Goal: Task Accomplishment & Management: Use online tool/utility

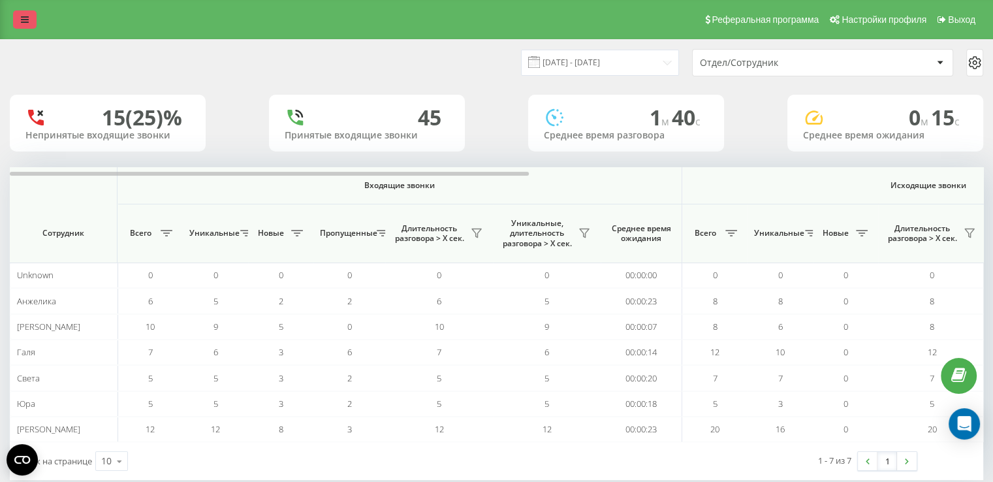
click at [29, 27] on link at bounding box center [24, 19] width 23 height 18
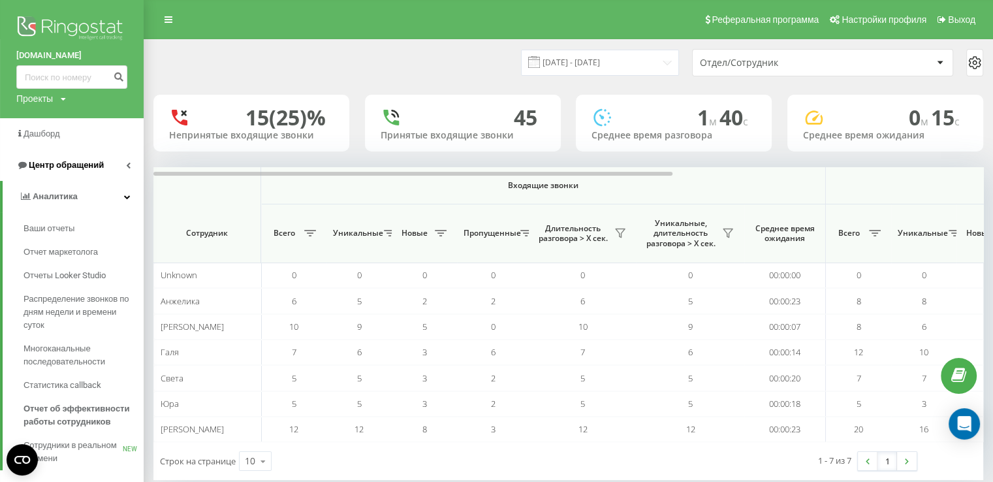
click at [82, 164] on span "Центр обращений" at bounding box center [66, 165] width 75 height 10
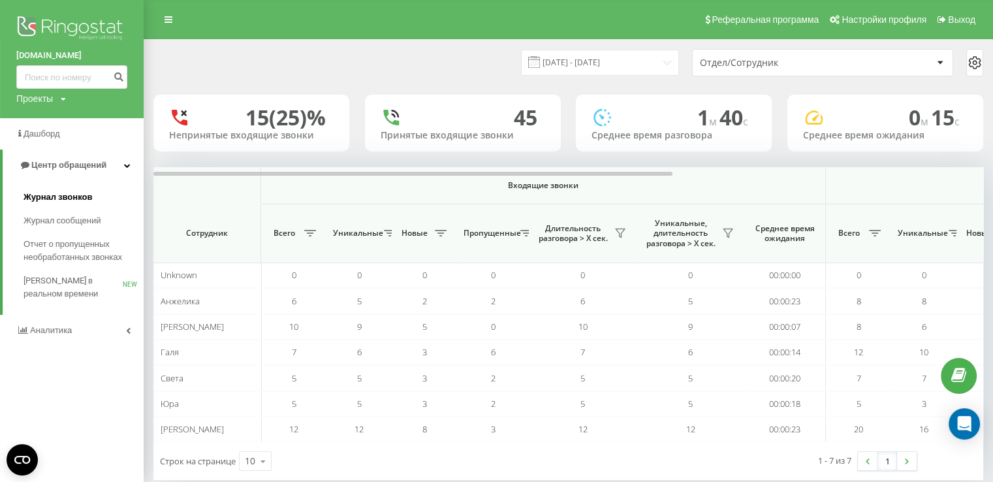
click at [81, 194] on span "Журнал звонков" at bounding box center [57, 197] width 69 height 13
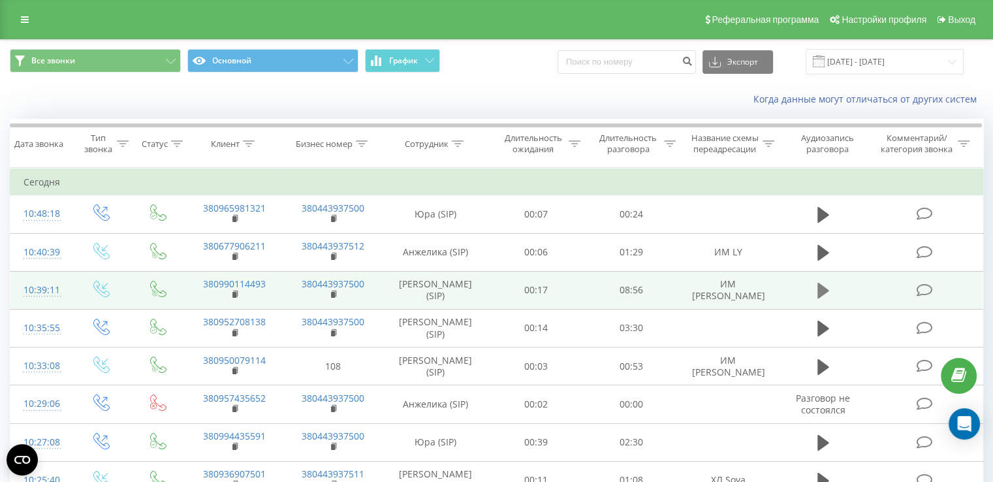
click at [822, 290] on icon at bounding box center [823, 291] width 12 height 16
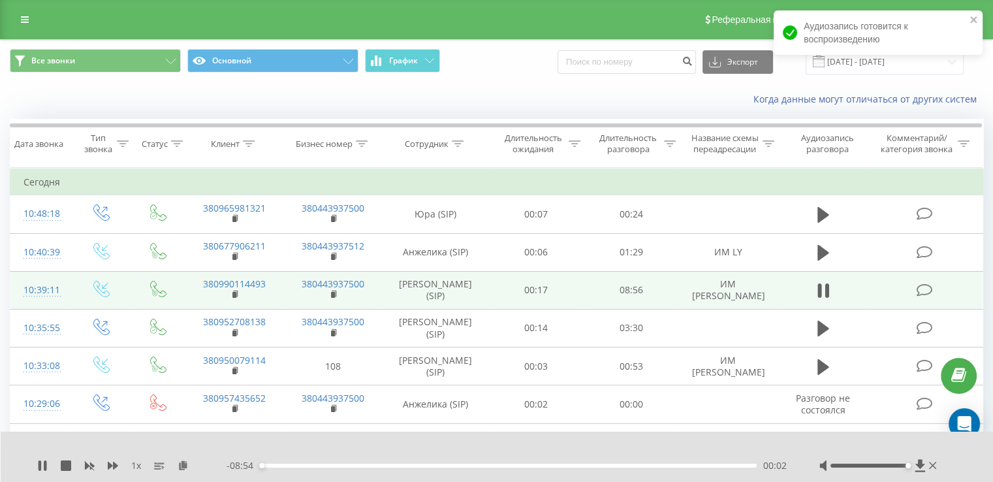
drag, startPoint x: 866, startPoint y: 466, endPoint x: 851, endPoint y: 476, distance: 17.9
click at [930, 465] on div at bounding box center [879, 465] width 120 height 13
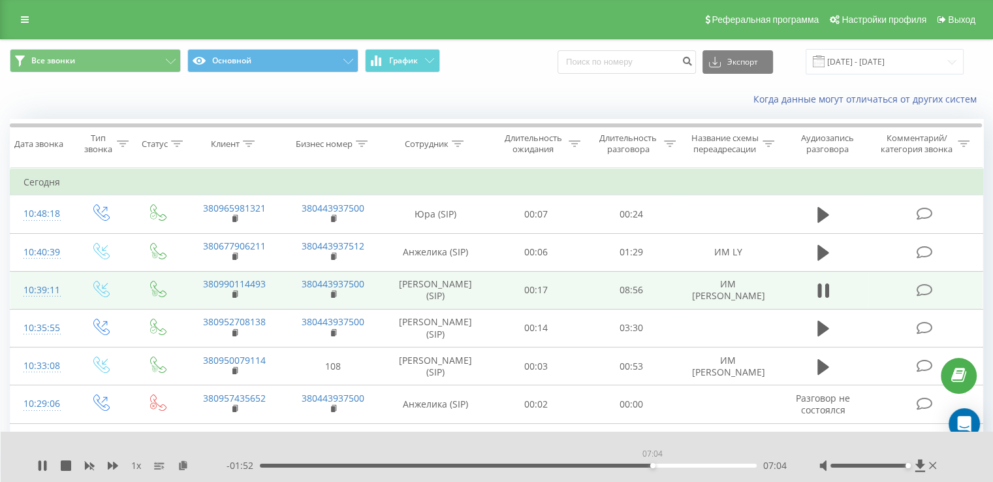
click at [652, 467] on div "07:04" at bounding box center [508, 465] width 497 height 4
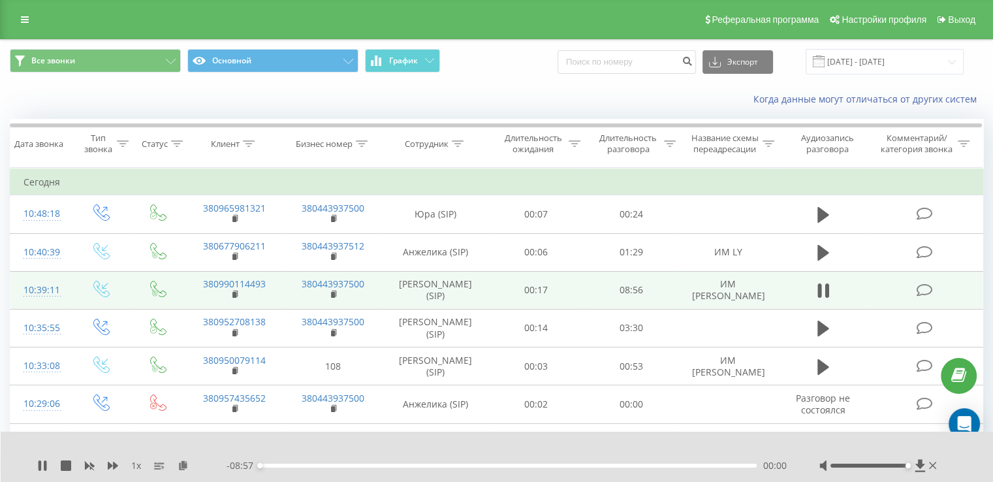
click at [626, 465] on div "00:00" at bounding box center [508, 465] width 497 height 4
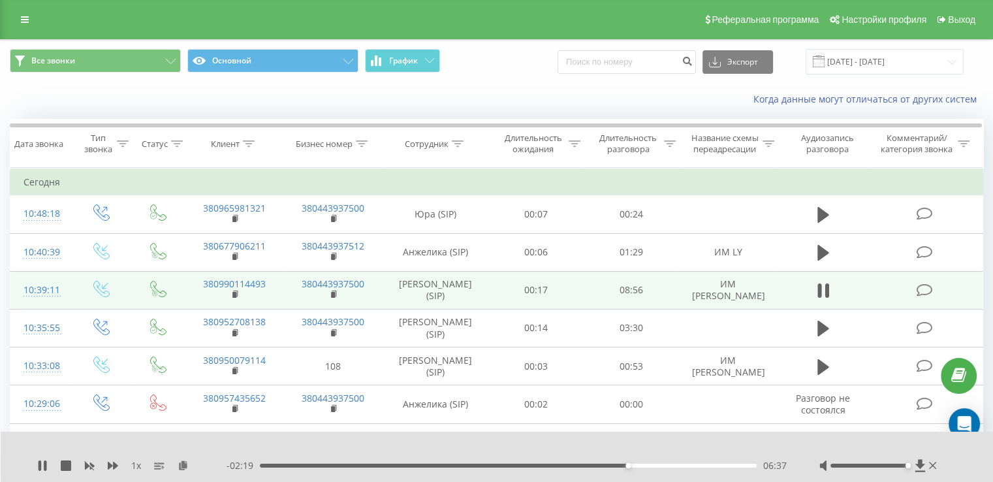
click at [641, 466] on div "06:37" at bounding box center [508, 465] width 497 height 4
click at [656, 463] on div "06:52" at bounding box center [508, 465] width 497 height 4
click at [672, 466] on div "07:26" at bounding box center [508, 465] width 497 height 4
click at [684, 466] on div "07:26" at bounding box center [508, 465] width 497 height 4
click at [41, 464] on icon at bounding box center [42, 465] width 10 height 10
